Goal: Check status: Check status

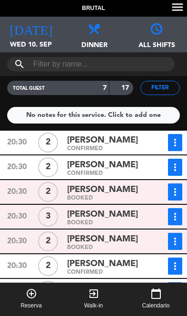
click at [40, 36] on div "[DATE] Wed 10. Sep [DATE]" at bounding box center [31, 35] width 62 height 36
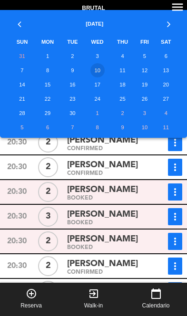
click at [124, 73] on td "11" at bounding box center [123, 70] width 24 height 14
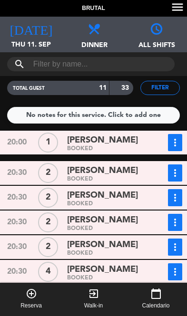
click at [35, 39] on span "Thu 11. Sep" at bounding box center [31, 48] width 62 height 18
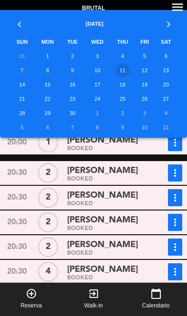
click at [144, 58] on td "5" at bounding box center [144, 56] width 20 height 14
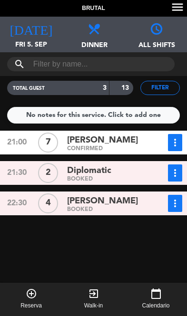
click at [130, 200] on span "[PERSON_NAME]" at bounding box center [102, 202] width 71 height 14
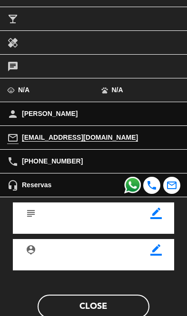
scroll to position [205, 0]
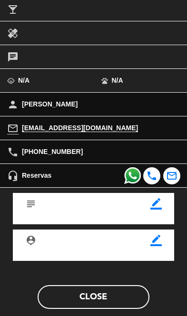
click at [115, 293] on button "Close" at bounding box center [94, 298] width 112 height 24
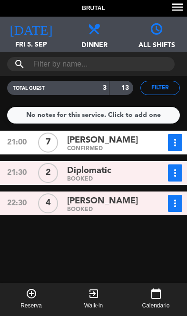
click at [148, 144] on div "[PERSON_NAME]" at bounding box center [111, 140] width 88 height 13
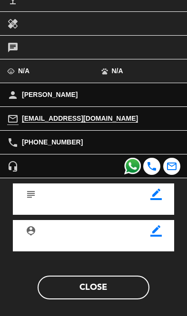
scroll to position [214, 0]
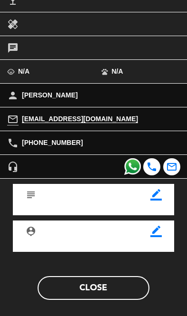
click at [110, 285] on button "Close" at bounding box center [94, 288] width 112 height 24
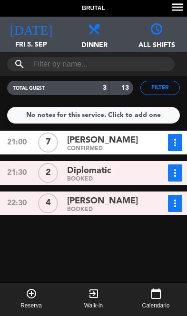
click at [34, 32] on icon "[DATE]" at bounding box center [31, 27] width 43 height 13
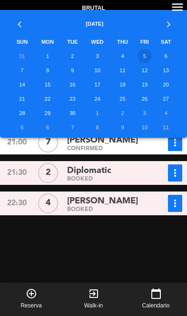
click at [143, 53] on td "5" at bounding box center [144, 56] width 20 height 14
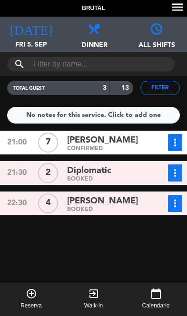
click at [26, 33] on icon "[DATE]" at bounding box center [31, 27] width 43 height 13
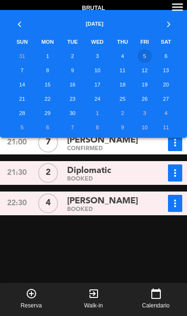
click at [159, 56] on td "6" at bounding box center [166, 56] width 22 height 14
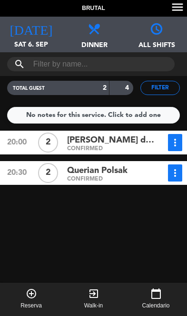
click at [28, 35] on div "[DATE] Sat 6. Sep [DATE]" at bounding box center [31, 35] width 62 height 36
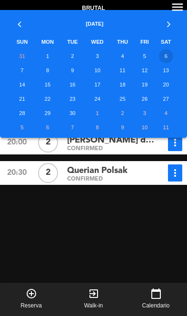
click at [140, 58] on td "5" at bounding box center [144, 56] width 20 height 14
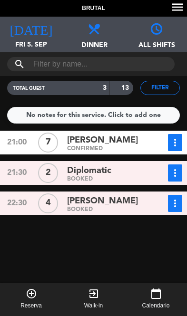
click at [96, 222] on div "21:00 7 [PERSON_NAME] CONFIRMED more_vert Booking status [PHONE_NUMBER] [EMAIL_…" at bounding box center [94, 241] width 192 height 221
click at [30, 31] on icon "[DATE]" at bounding box center [31, 27] width 43 height 13
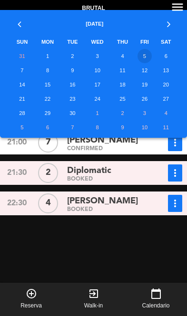
click at [151, 55] on td "5" at bounding box center [144, 56] width 20 height 14
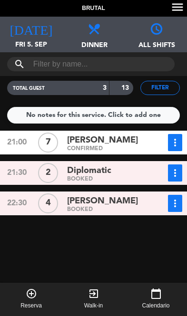
click at [37, 39] on span "Fri 5. Sep" at bounding box center [31, 48] width 62 height 18
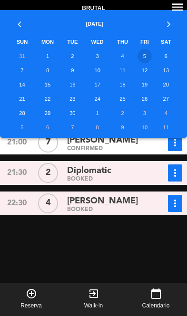
click at [106, 68] on td "10" at bounding box center [97, 70] width 27 height 14
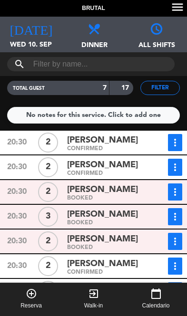
click at [40, 28] on span "[DATE]" at bounding box center [31, 26] width 62 height 18
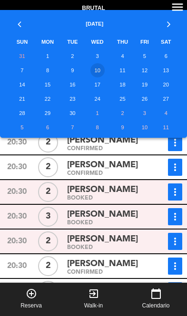
click at [145, 49] on td "5" at bounding box center [144, 56] width 20 height 14
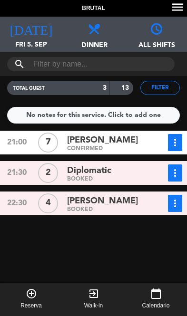
click at [34, 39] on span "Fri 5. Sep" at bounding box center [31, 48] width 62 height 18
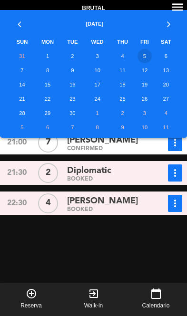
click at [148, 56] on td "5" at bounding box center [144, 56] width 20 height 14
